Goal: Navigation & Orientation: Find specific page/section

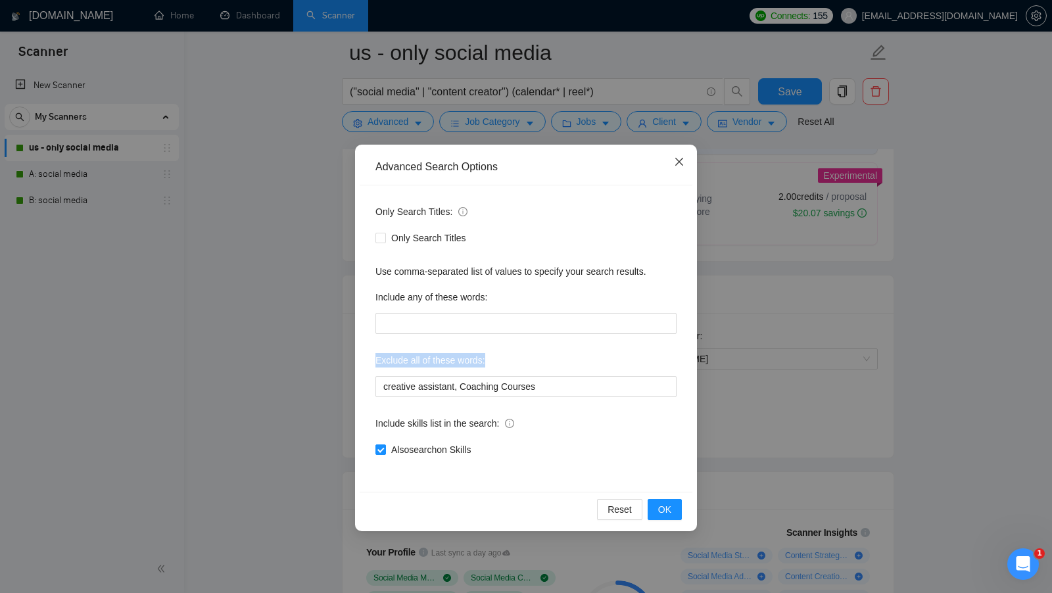
click at [682, 156] on span "Close" at bounding box center [680, 163] width 36 height 36
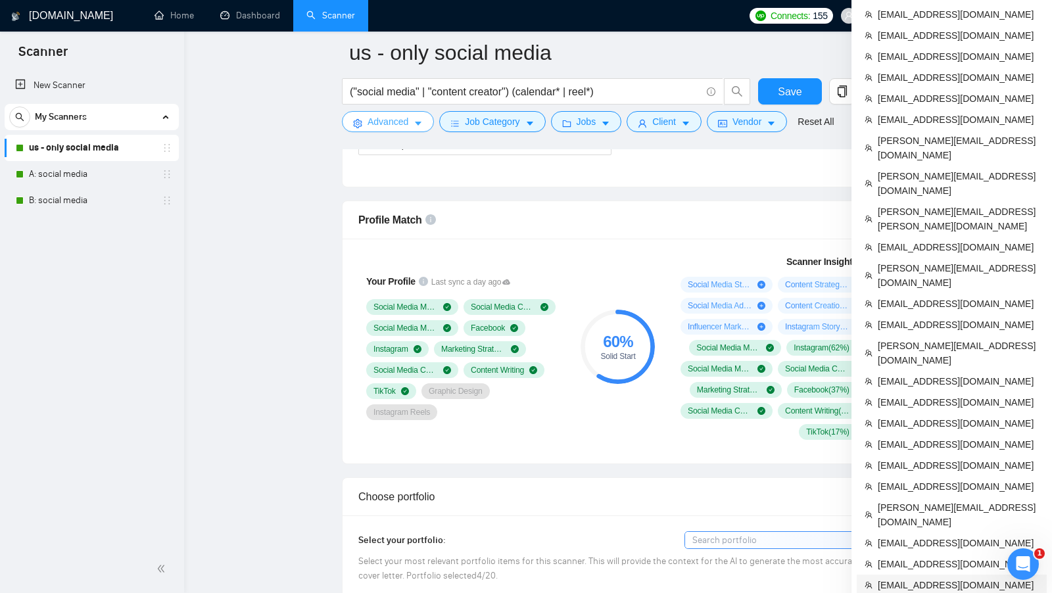
scroll to position [811, 0]
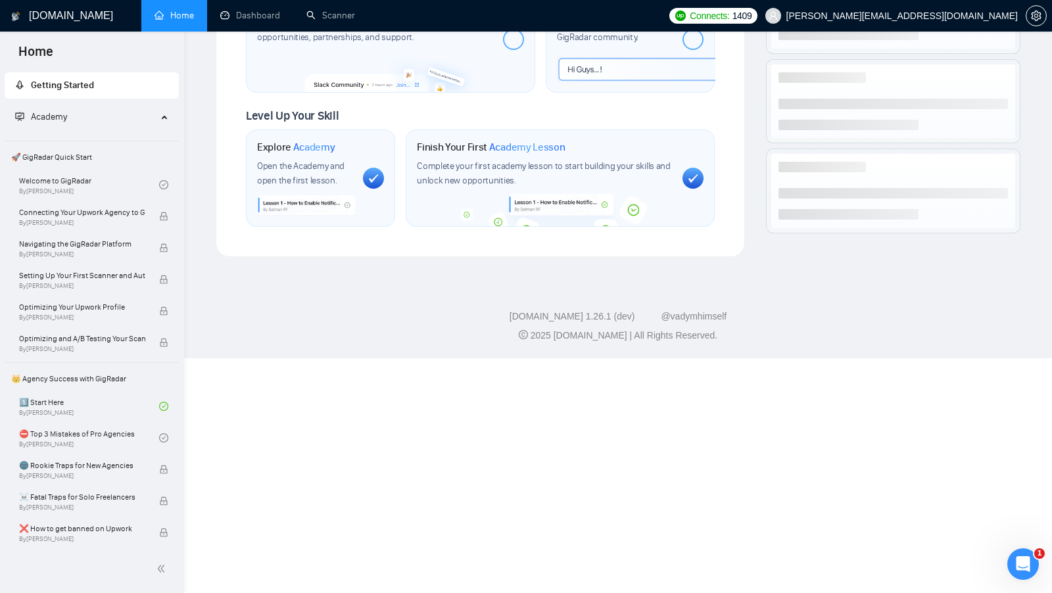
scroll to position [438, 0]
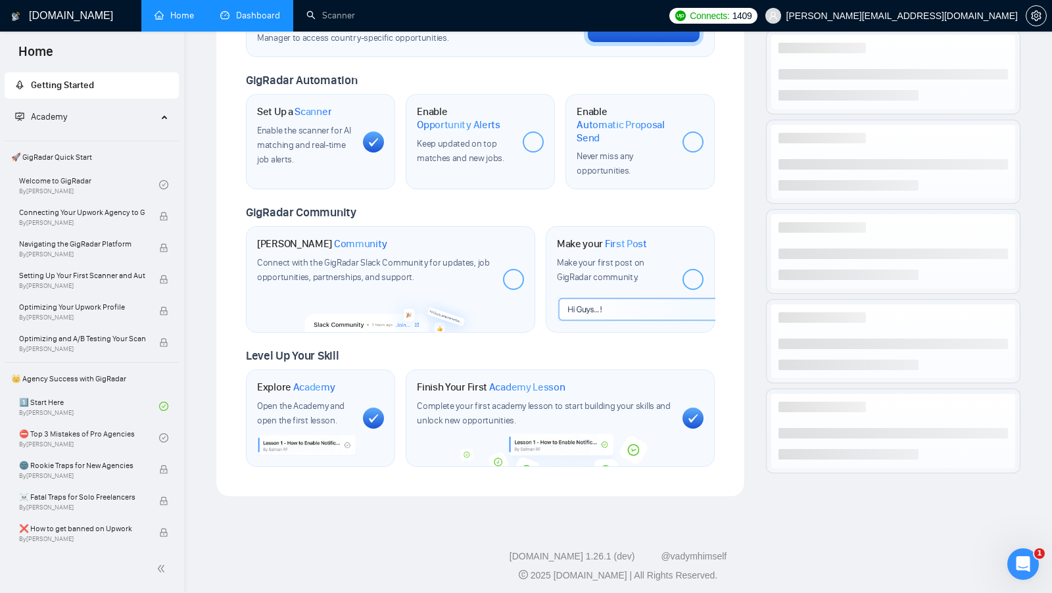
click at [233, 16] on link "Dashboard" at bounding box center [250, 15] width 60 height 11
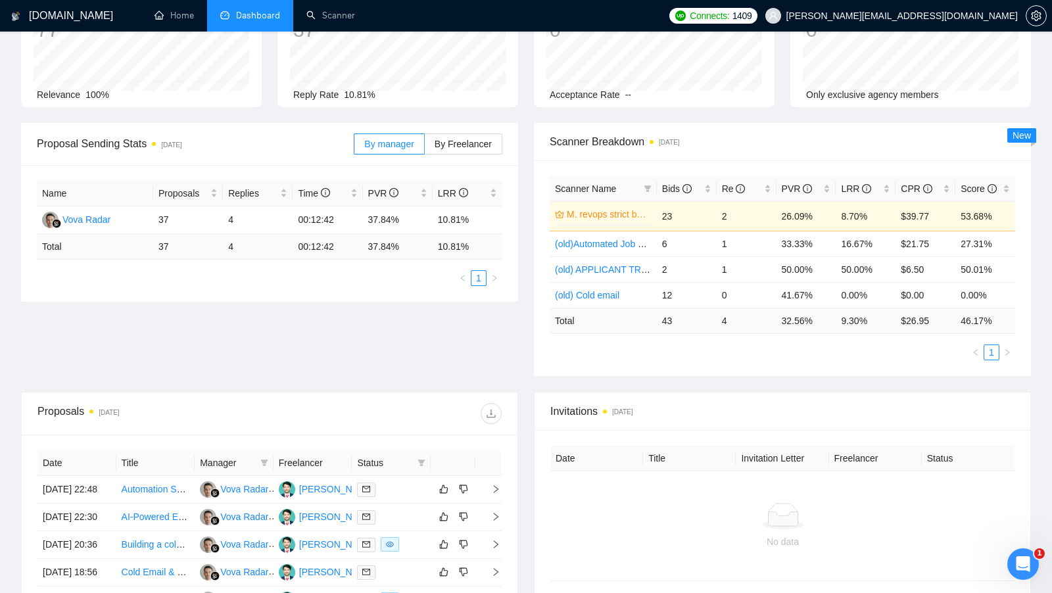
scroll to position [110, 0]
click at [330, 20] on link "Scanner" at bounding box center [330, 15] width 49 height 11
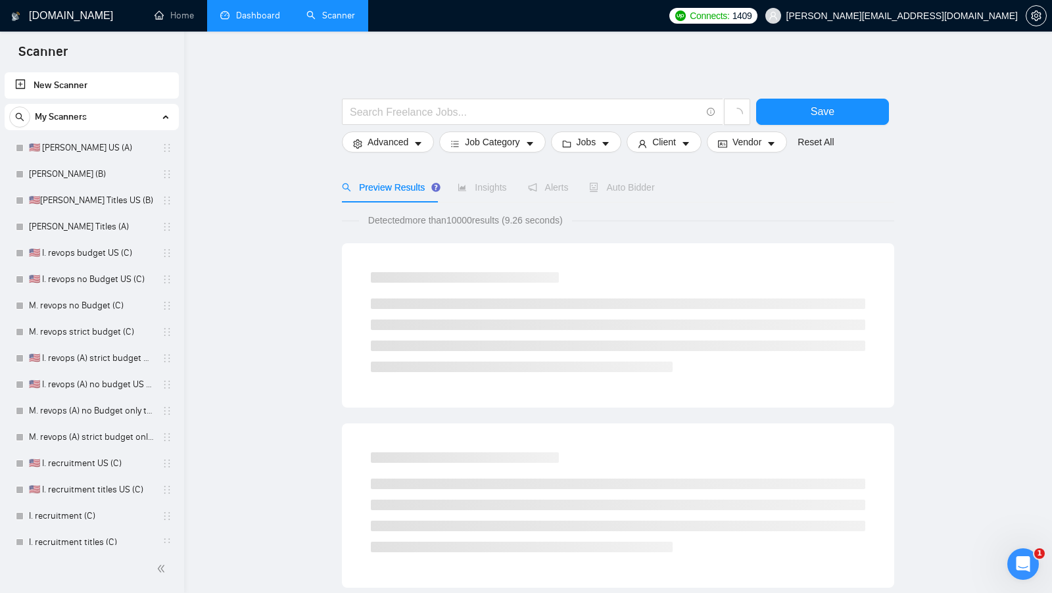
click at [248, 18] on link "Dashboard" at bounding box center [250, 15] width 60 height 11
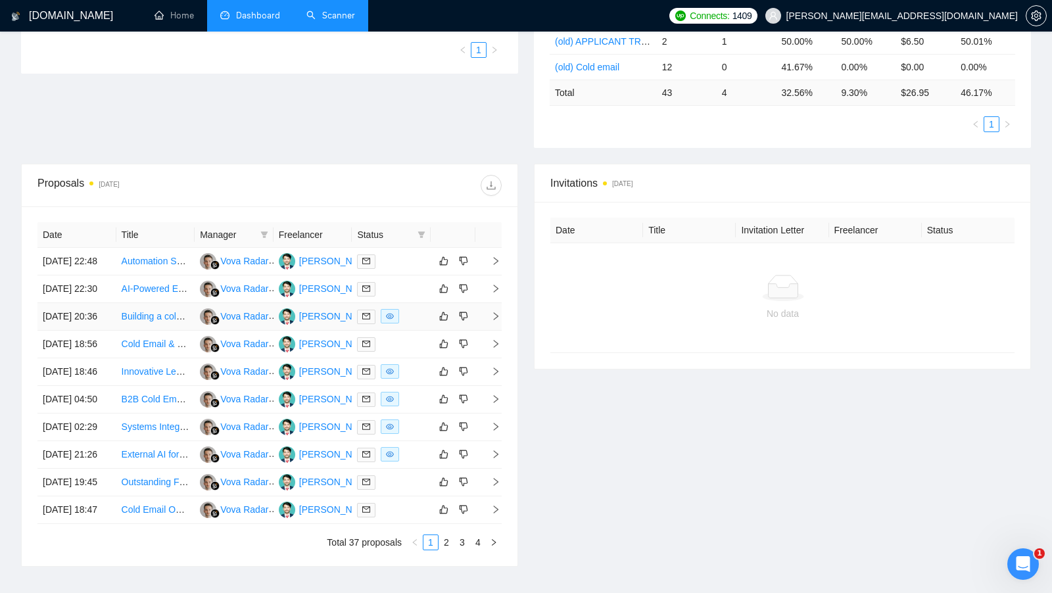
scroll to position [343, 0]
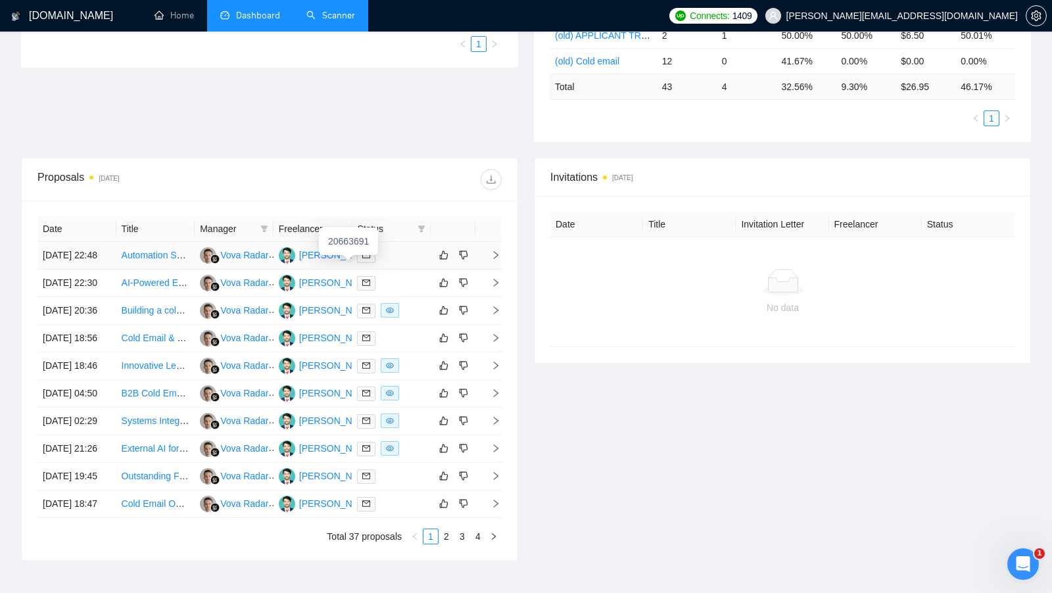
click at [328, 261] on div "[PERSON_NAME]" at bounding box center [337, 255] width 76 height 14
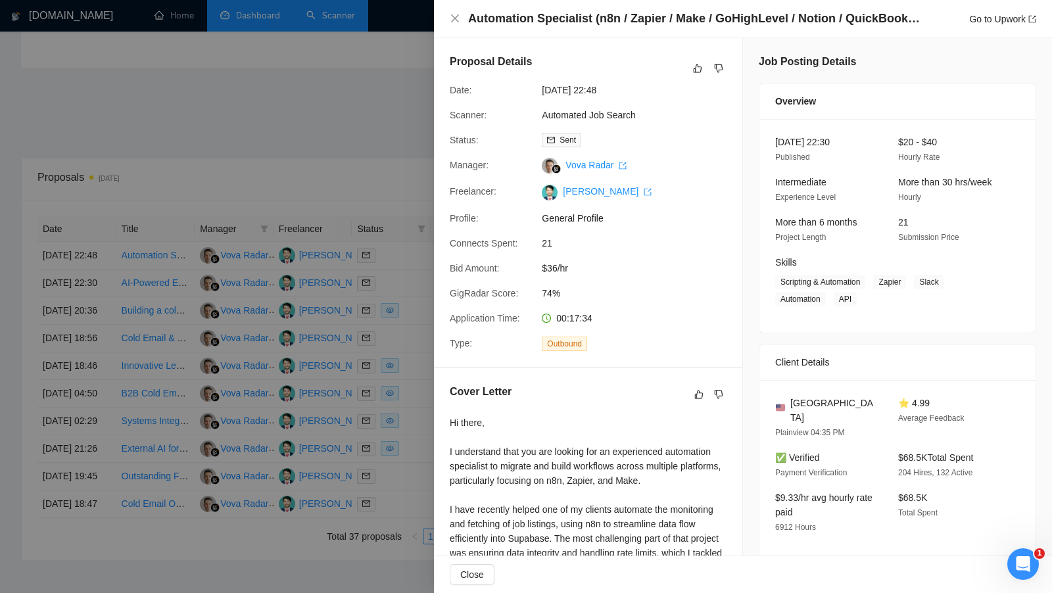
click at [241, 236] on div at bounding box center [526, 296] width 1052 height 593
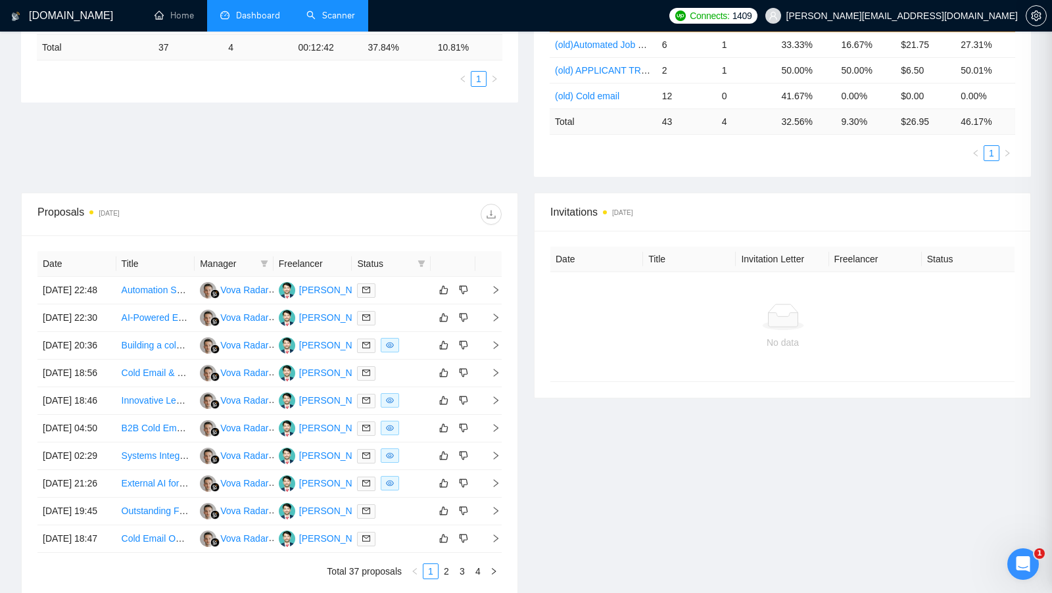
scroll to position [254, 0]
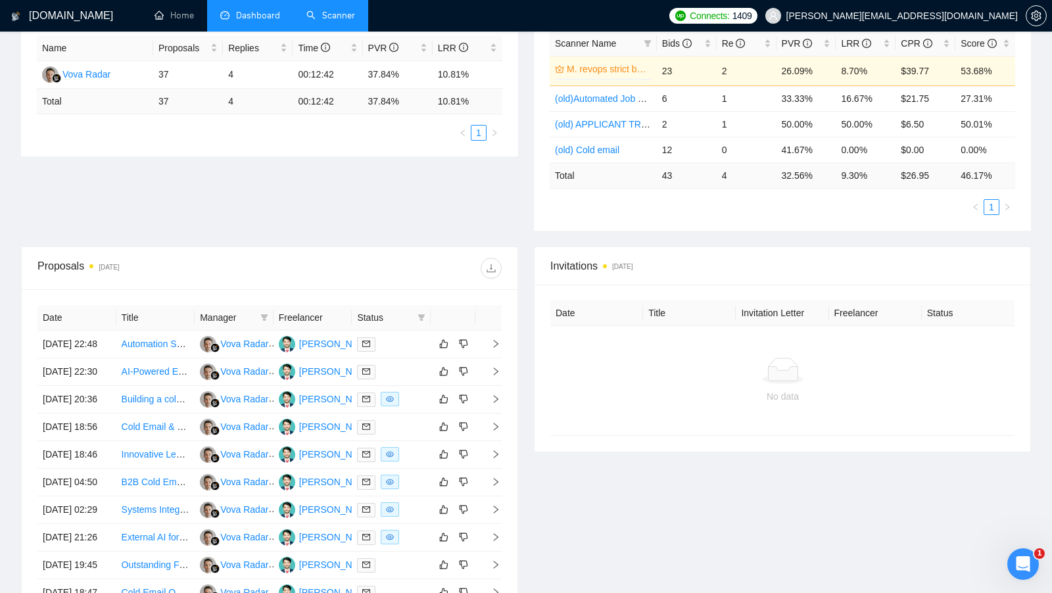
click at [336, 11] on link "Scanner" at bounding box center [330, 15] width 49 height 11
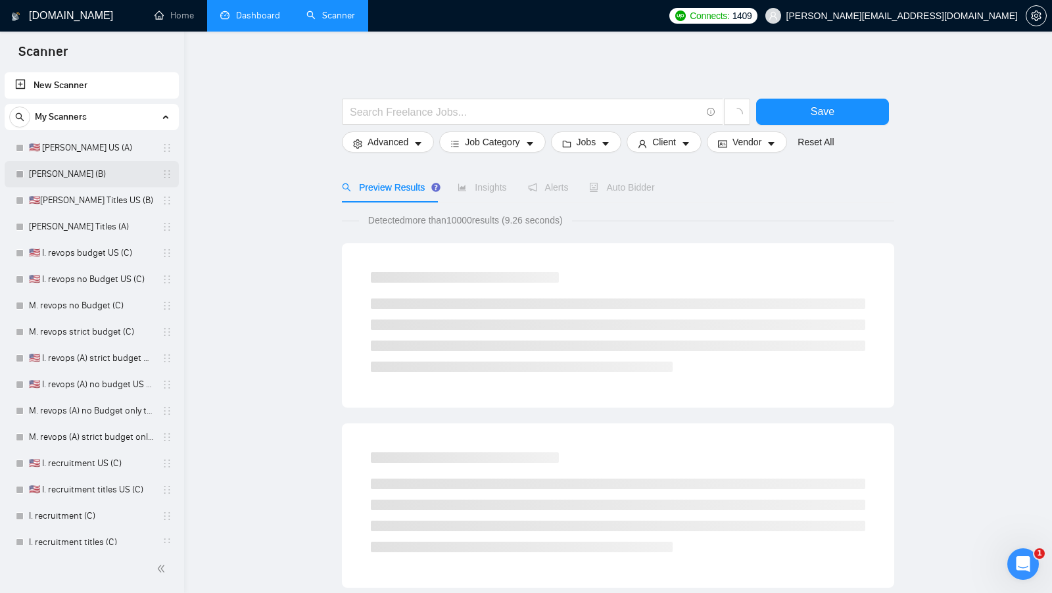
click at [112, 170] on link "[PERSON_NAME] (B)" at bounding box center [91, 174] width 125 height 26
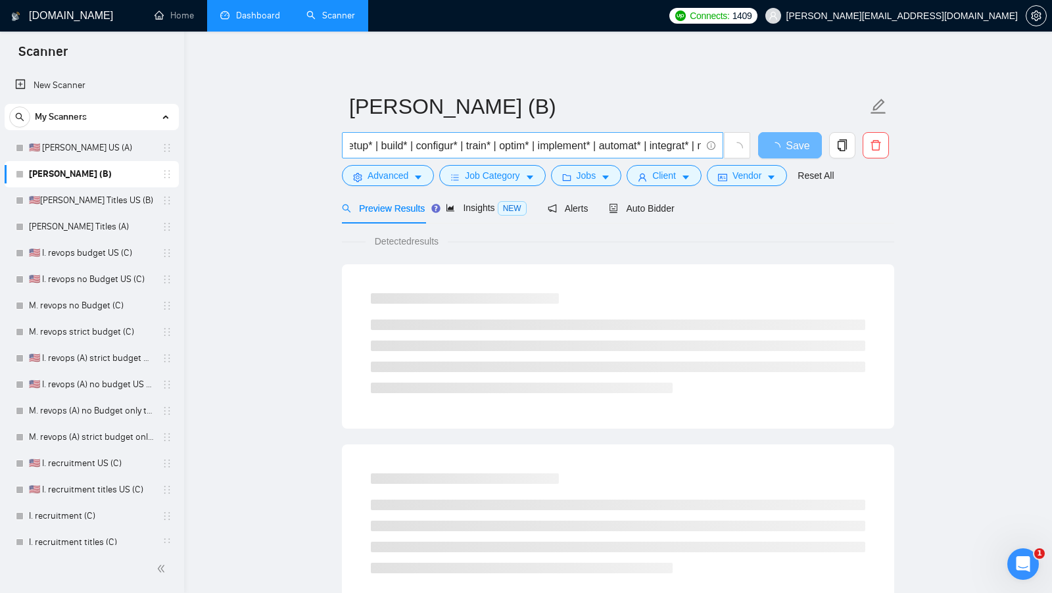
scroll to position [0, 355]
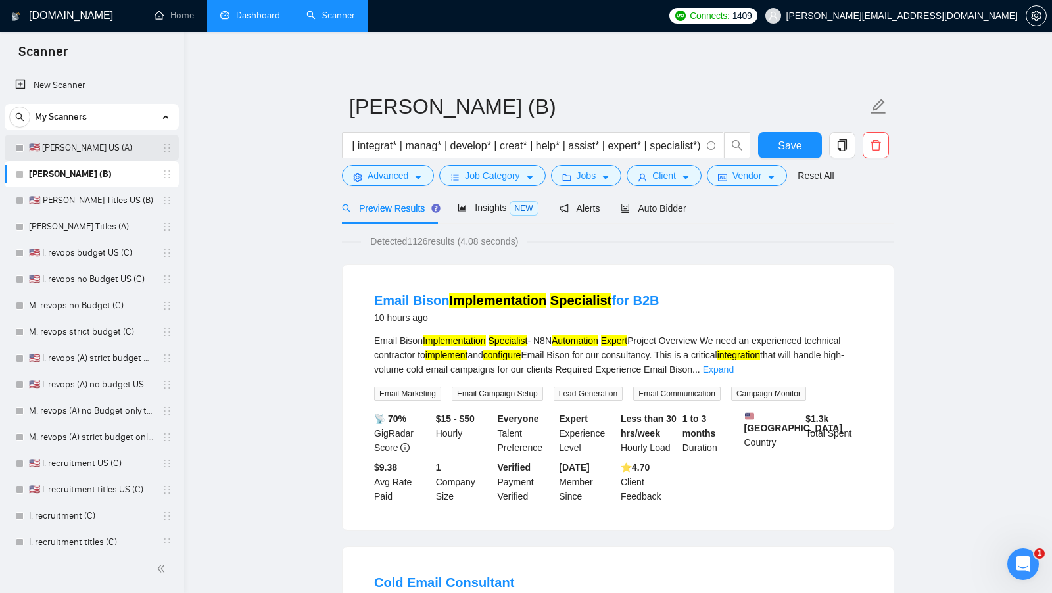
click at [114, 152] on link "🇺🇸 [PERSON_NAME] US (A)" at bounding box center [91, 148] width 125 height 26
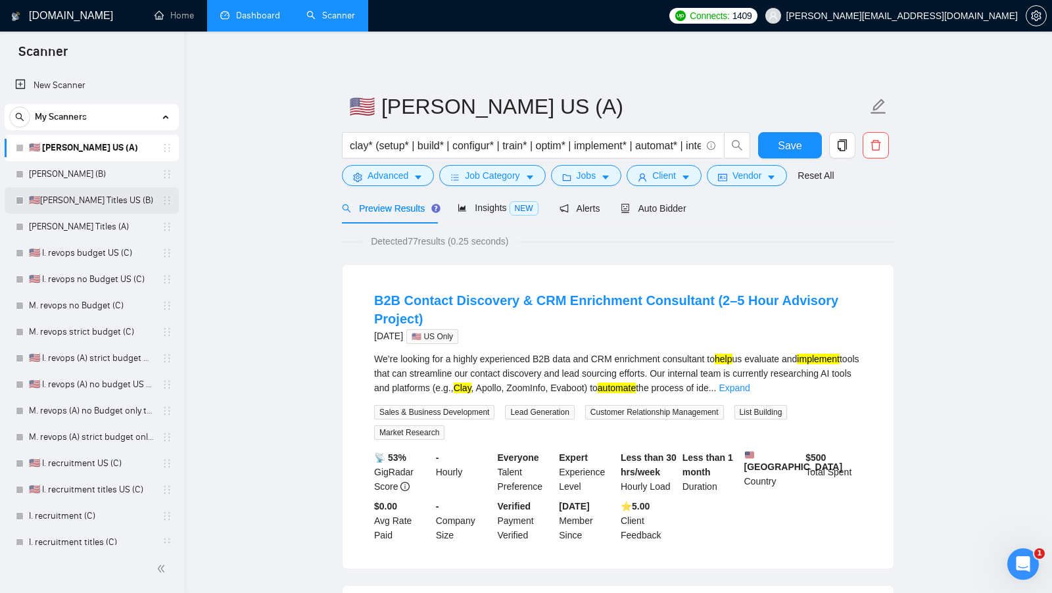
click at [106, 205] on link "🇺🇸[PERSON_NAME] Titles US (B)" at bounding box center [91, 200] width 125 height 26
